Goal: Task Accomplishment & Management: Manage account settings

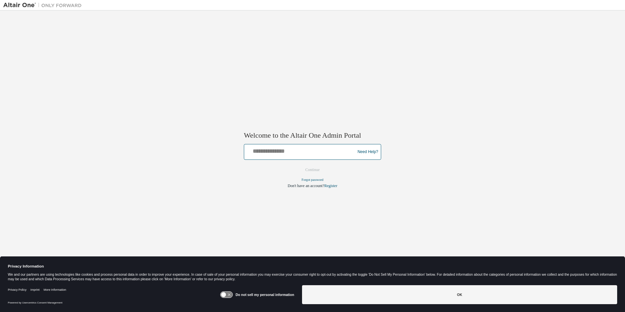
click at [277, 151] on input "text" at bounding box center [301, 150] width 108 height 9
click at [285, 153] on input "text" at bounding box center [301, 150] width 108 height 9
paste input "**********"
type input "**********"
click at [307, 170] on button "Continue" at bounding box center [313, 170] width 28 height 10
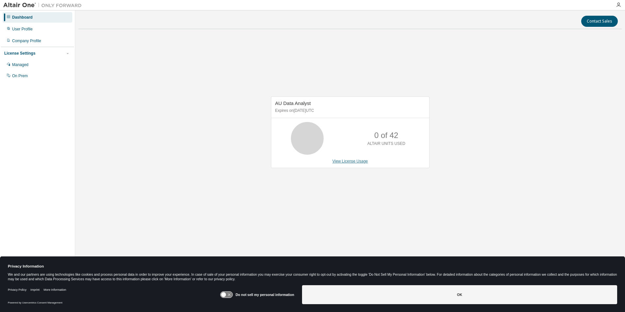
click at [340, 162] on link "View License Usage" at bounding box center [351, 161] width 36 height 5
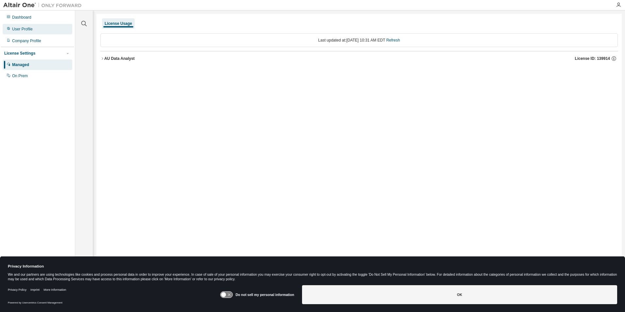
click at [16, 29] on div "User Profile" at bounding box center [22, 28] width 21 height 5
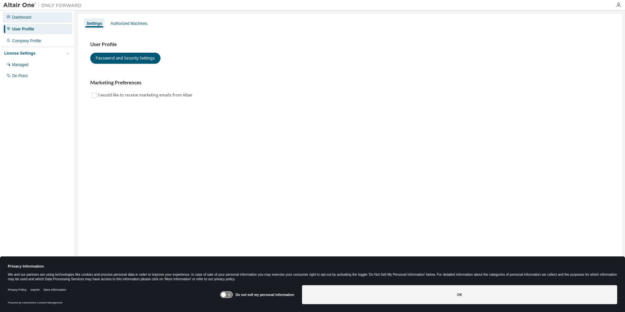
click at [16, 17] on div "Dashboard" at bounding box center [21, 17] width 19 height 5
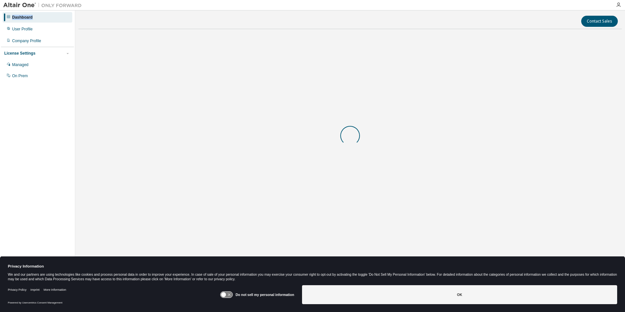
click at [16, 17] on div "Dashboard" at bounding box center [22, 17] width 21 height 5
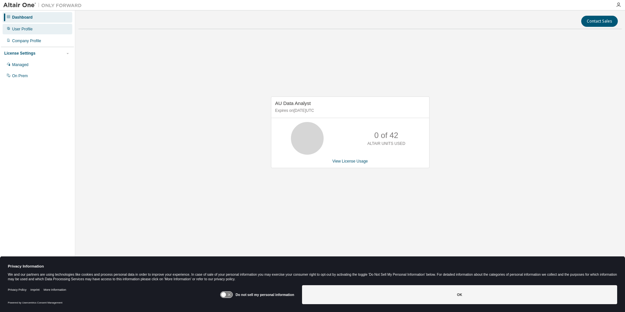
drag, startPoint x: 16, startPoint y: 17, endPoint x: 13, endPoint y: 29, distance: 12.5
click at [13, 29] on div "User Profile" at bounding box center [22, 28] width 21 height 5
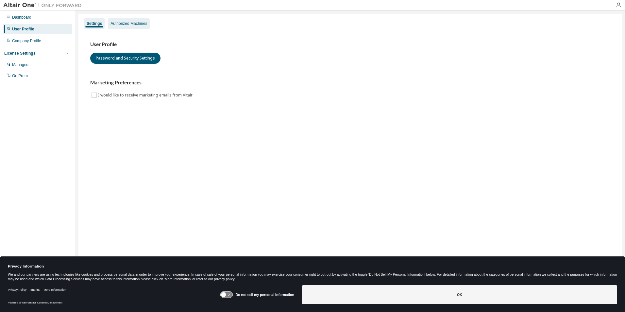
click at [128, 26] on div "Authorized Machines" at bounding box center [129, 23] width 37 height 5
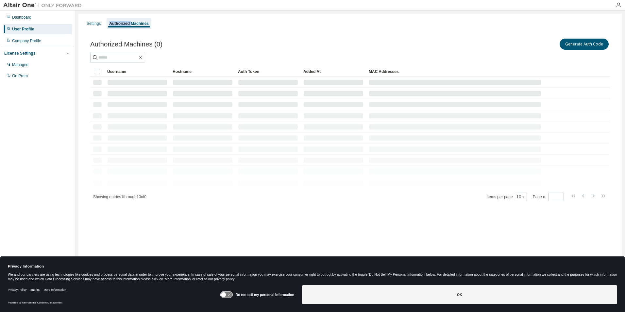
click at [128, 26] on div "Authorized Machines" at bounding box center [129, 23] width 40 height 5
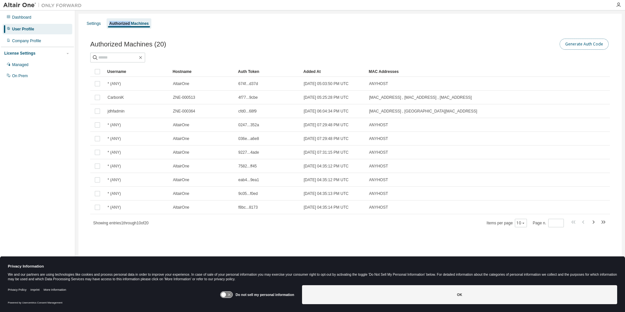
click at [583, 42] on button "Generate Auth Code" at bounding box center [584, 44] width 49 height 11
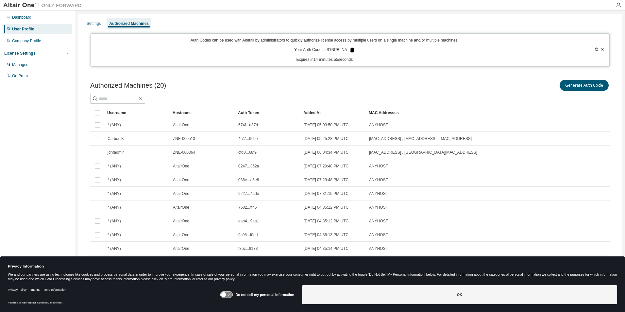
click at [351, 49] on icon at bounding box center [352, 50] width 4 height 5
